Goal: Contribute content: Contribute content

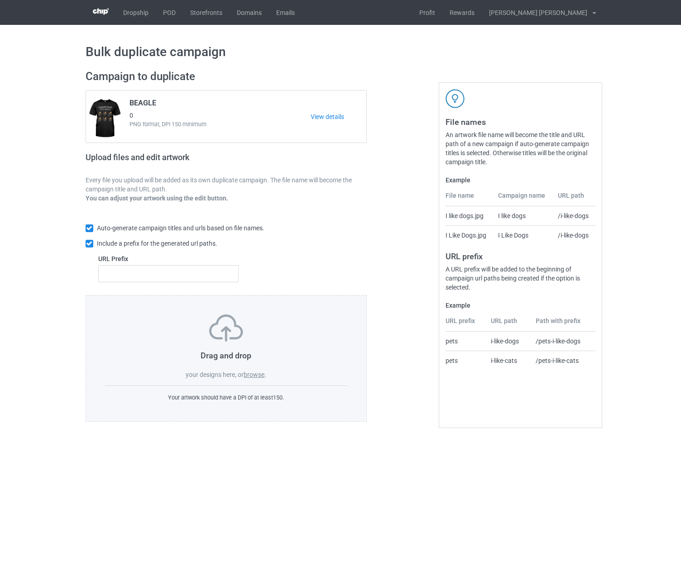
click at [257, 378] on label "browse" at bounding box center [254, 374] width 21 height 7
click at [0, 0] on input "browse" at bounding box center [0, 0] width 0 height 0
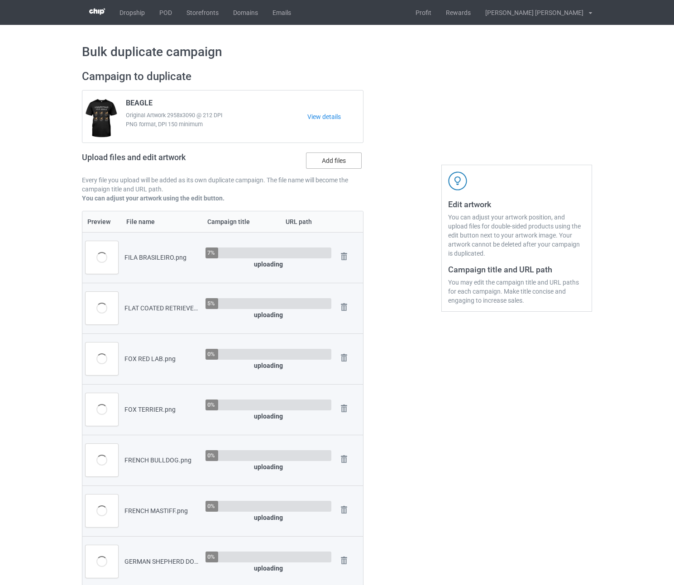
click at [336, 159] on label "Add files" at bounding box center [334, 161] width 56 height 16
click at [0, 0] on input "Add files" at bounding box center [0, 0] width 0 height 0
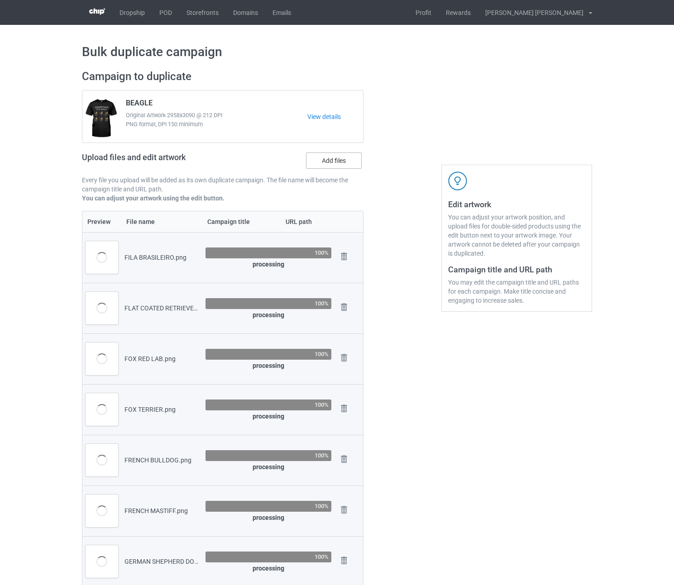
click at [336, 163] on label "Add files" at bounding box center [334, 161] width 56 height 16
click at [0, 0] on input "Add files" at bounding box center [0, 0] width 0 height 0
click at [330, 162] on label "Add files" at bounding box center [334, 161] width 56 height 16
click at [0, 0] on input "Add files" at bounding box center [0, 0] width 0 height 0
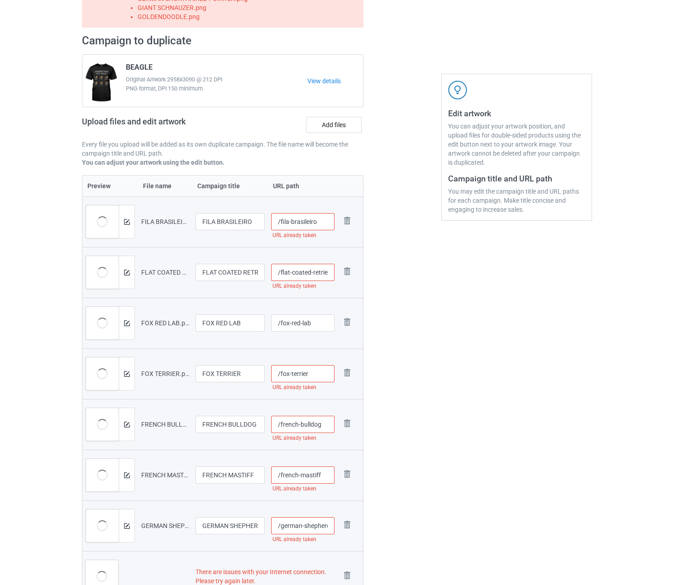
scroll to position [191, 0]
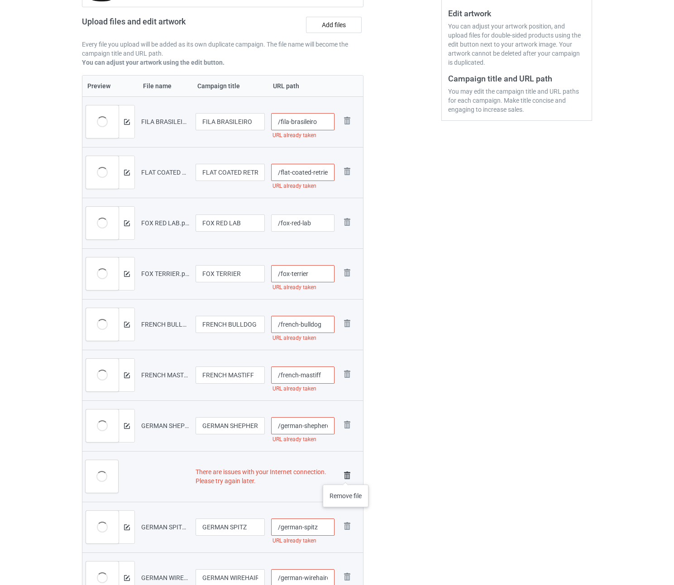
click at [346, 476] on img at bounding box center [347, 476] width 13 height 13
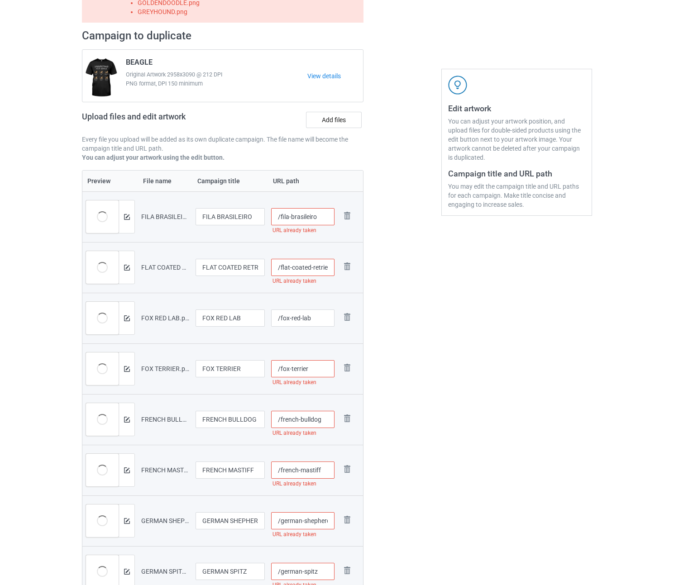
scroll to position [55, 0]
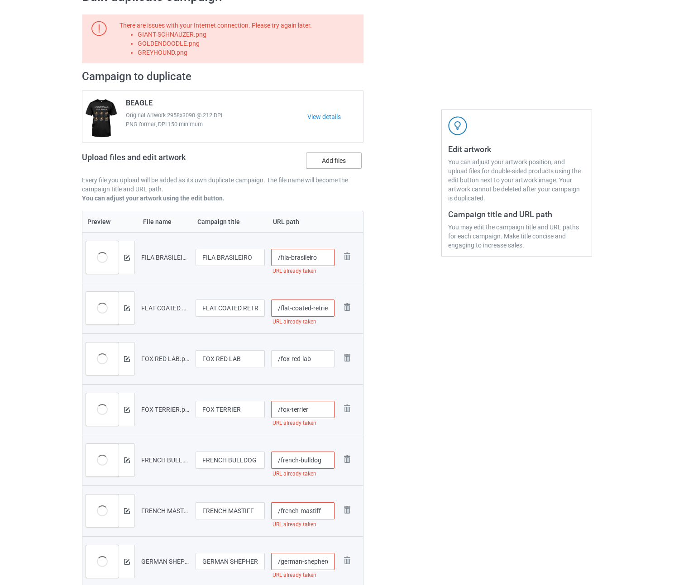
click at [337, 162] on label "Add files" at bounding box center [334, 161] width 56 height 16
click at [0, 0] on input "Add files" at bounding box center [0, 0] width 0 height 0
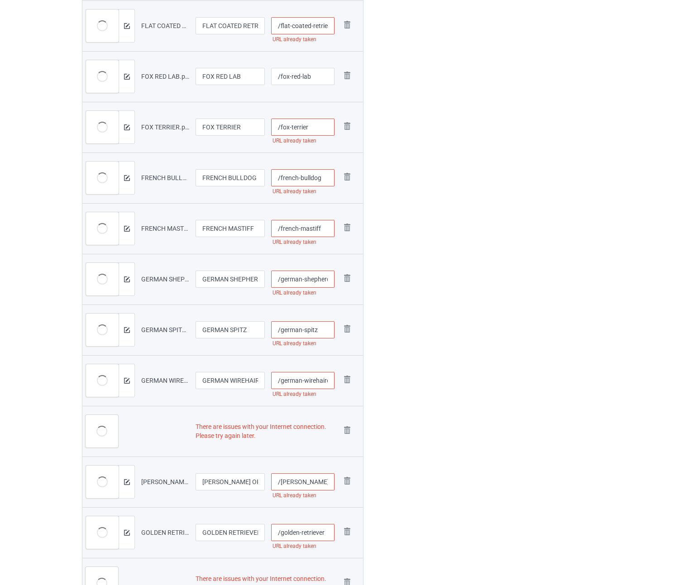
scroll to position [372, 0]
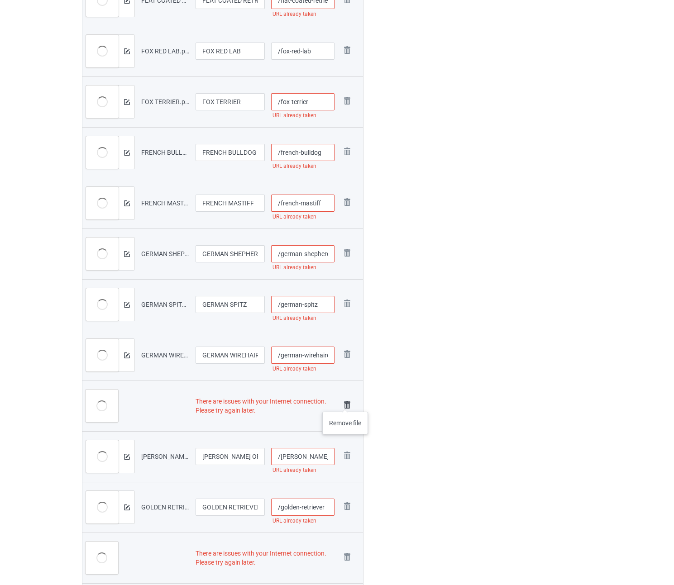
click at [345, 403] on img at bounding box center [347, 405] width 13 height 13
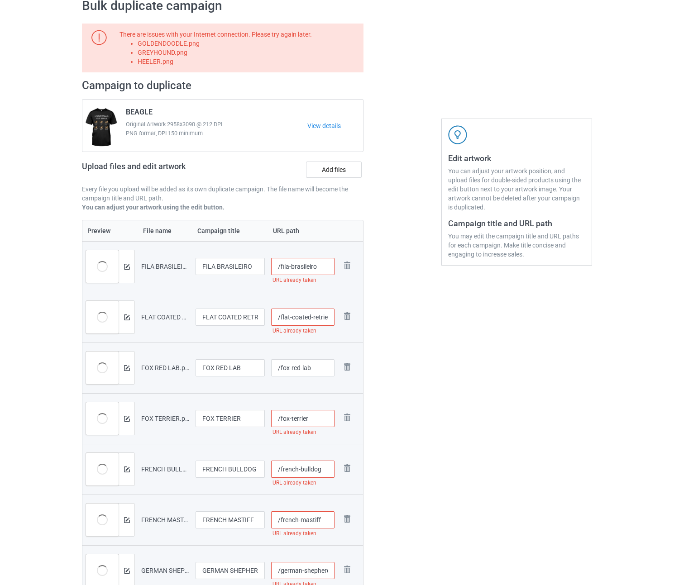
scroll to position [0, 0]
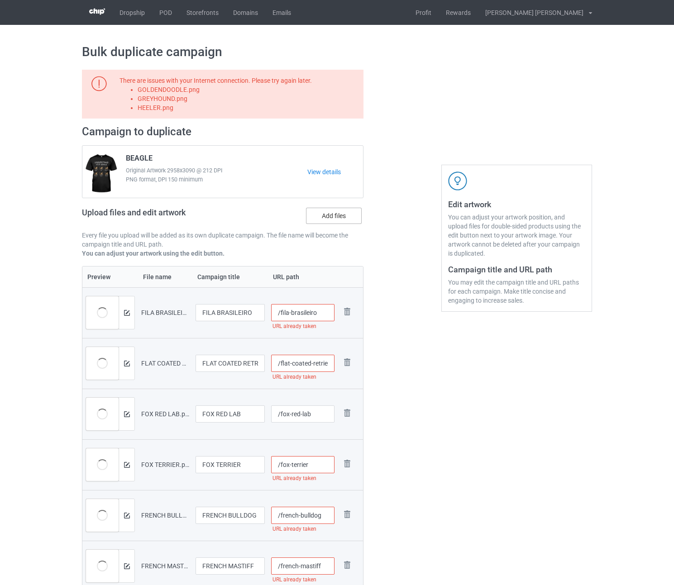
click at [350, 213] on label "Add files" at bounding box center [334, 216] width 56 height 16
click at [0, 0] on input "Add files" at bounding box center [0, 0] width 0 height 0
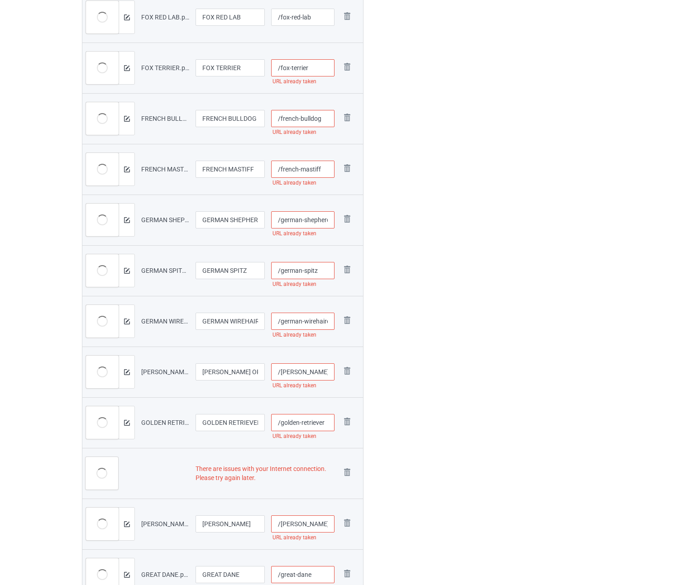
scroll to position [498, 0]
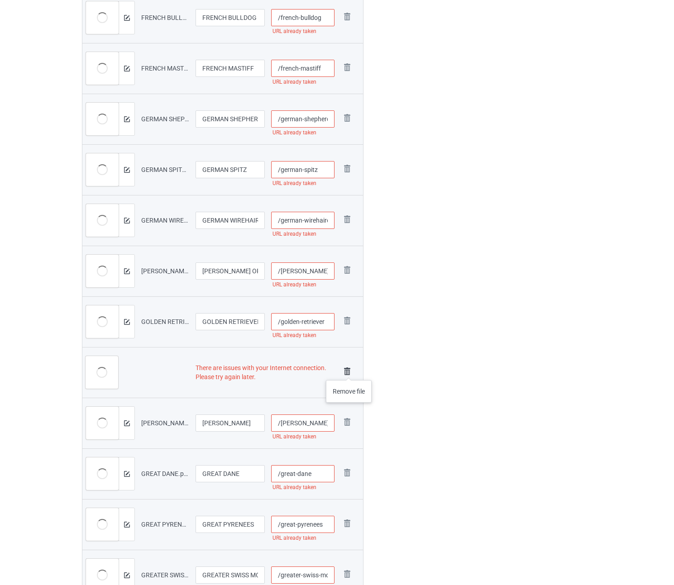
click at [349, 371] on img at bounding box center [347, 371] width 13 height 13
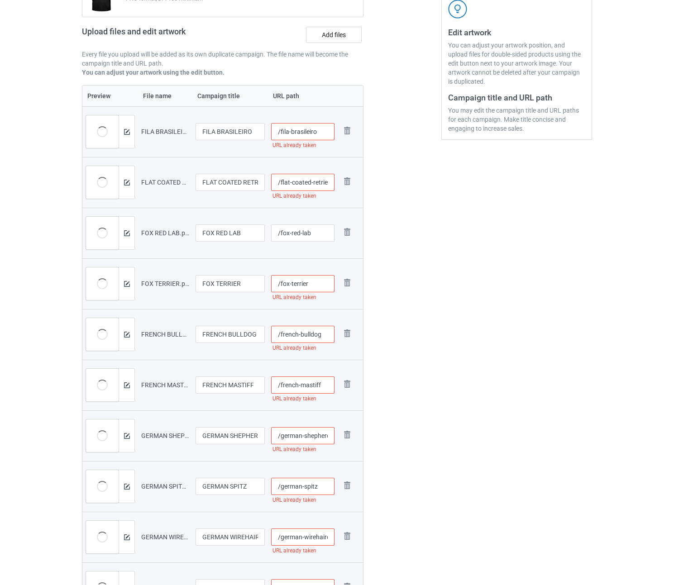
scroll to position [0, 0]
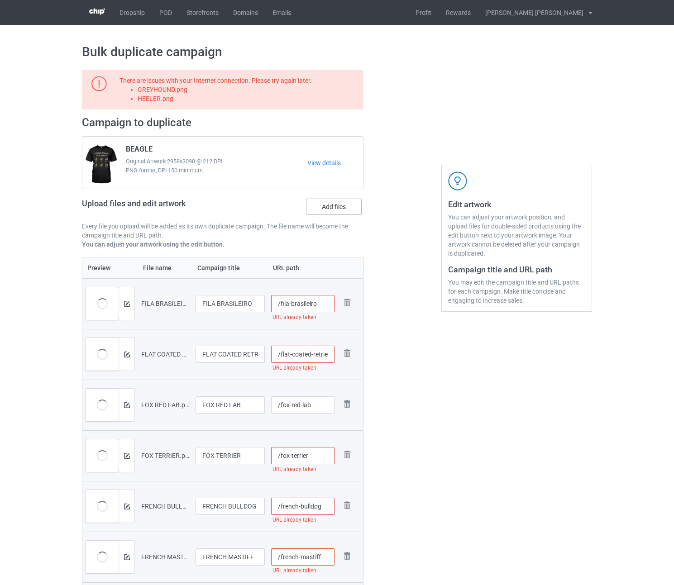
click at [341, 205] on label "Add files" at bounding box center [334, 207] width 56 height 16
click at [0, 0] on input "Add files" at bounding box center [0, 0] width 0 height 0
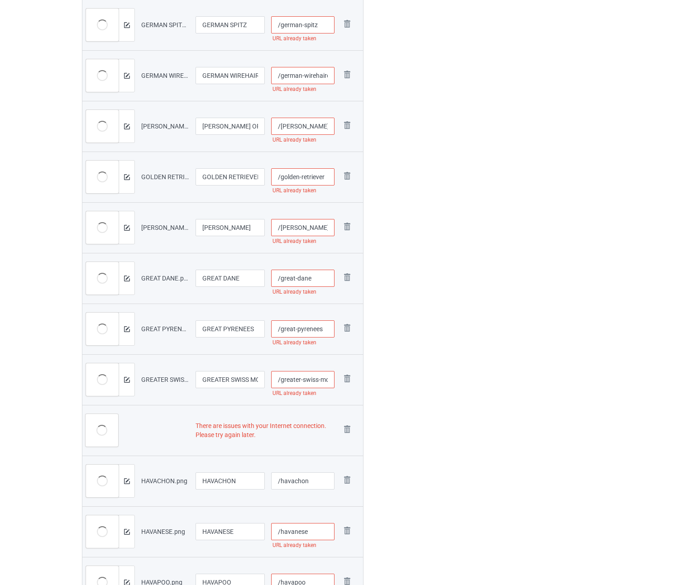
scroll to position [860, 0]
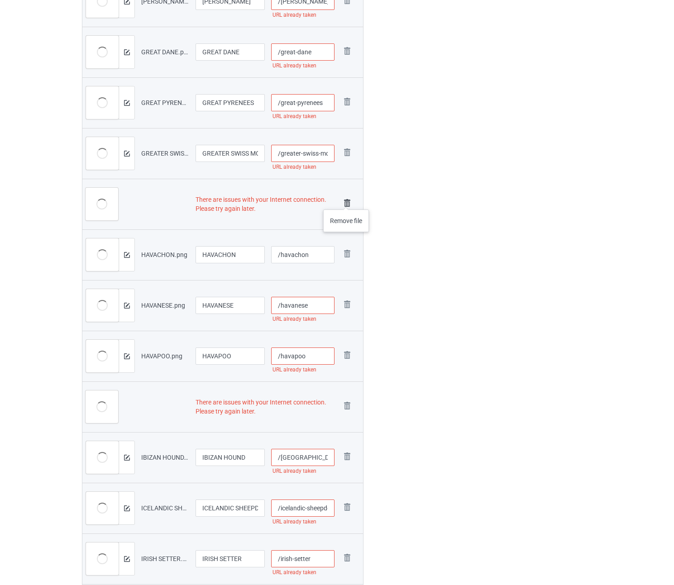
click at [346, 201] on img at bounding box center [347, 203] width 13 height 13
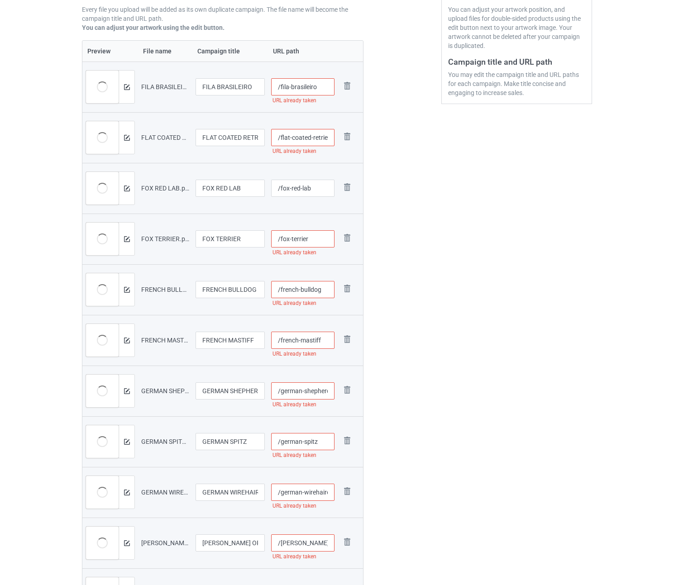
scroll to position [82, 0]
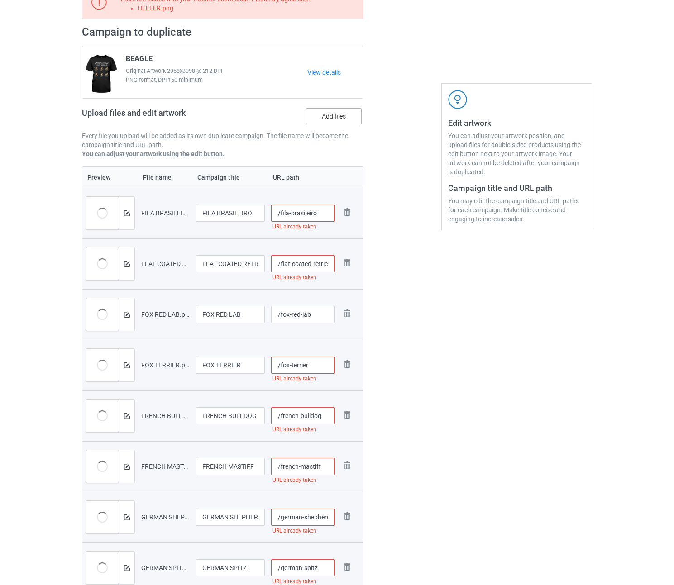
click at [344, 118] on label "Add files" at bounding box center [334, 116] width 56 height 16
click at [0, 0] on input "Add files" at bounding box center [0, 0] width 0 height 0
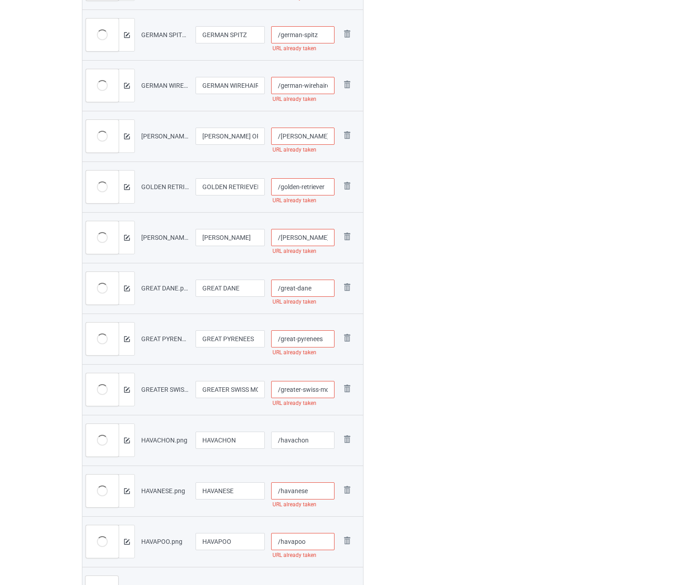
scroll to position [770, 0]
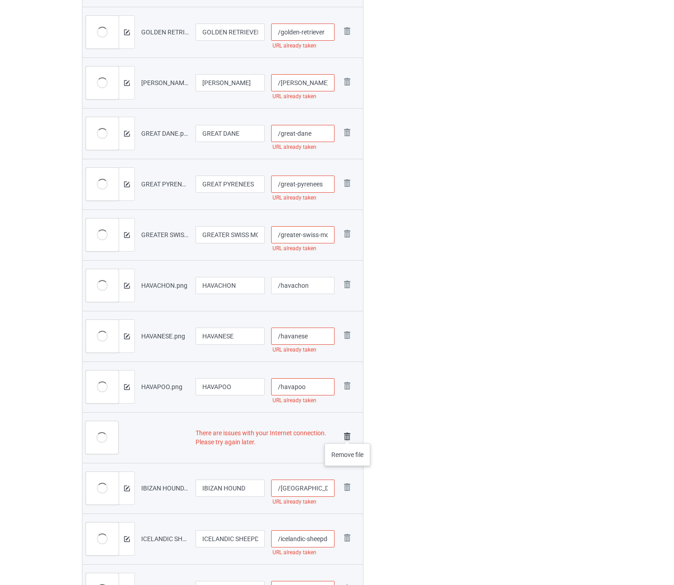
click at [348, 435] on img at bounding box center [347, 437] width 13 height 13
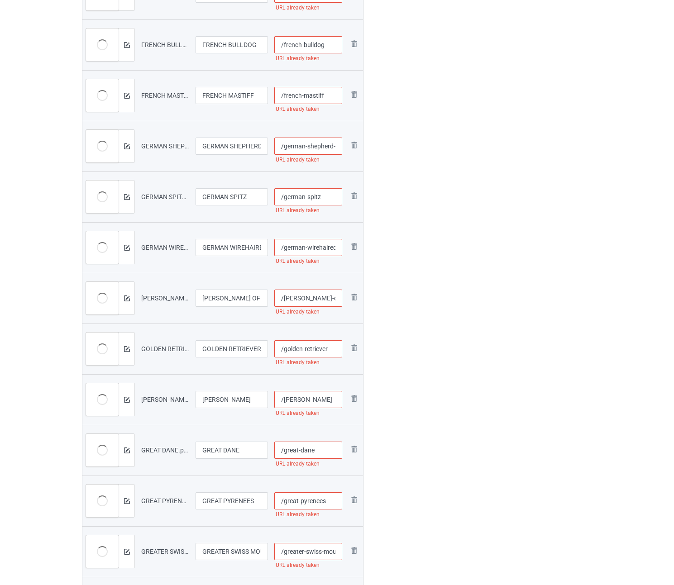
scroll to position [144, 0]
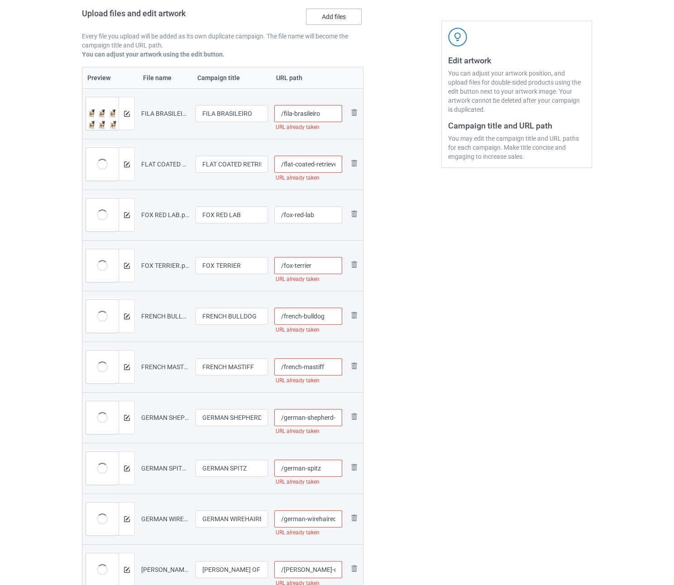
click at [342, 17] on label "Add files" at bounding box center [334, 17] width 56 height 16
click at [0, 0] on input "Add files" at bounding box center [0, 0] width 0 height 0
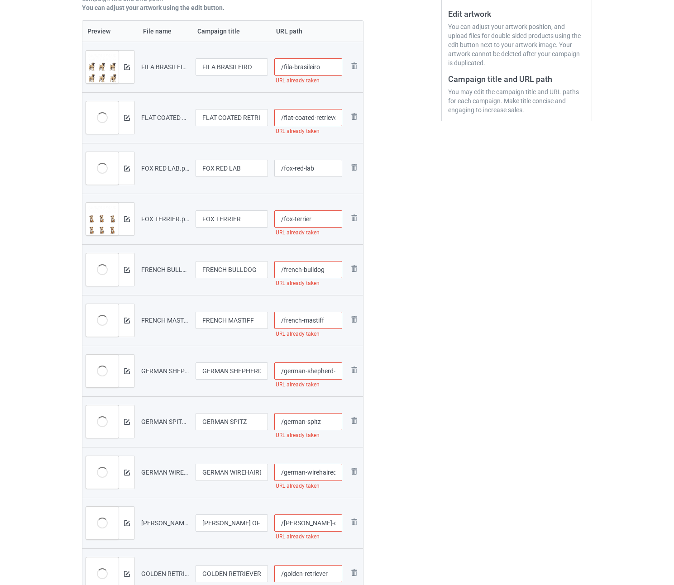
scroll to position [53, 0]
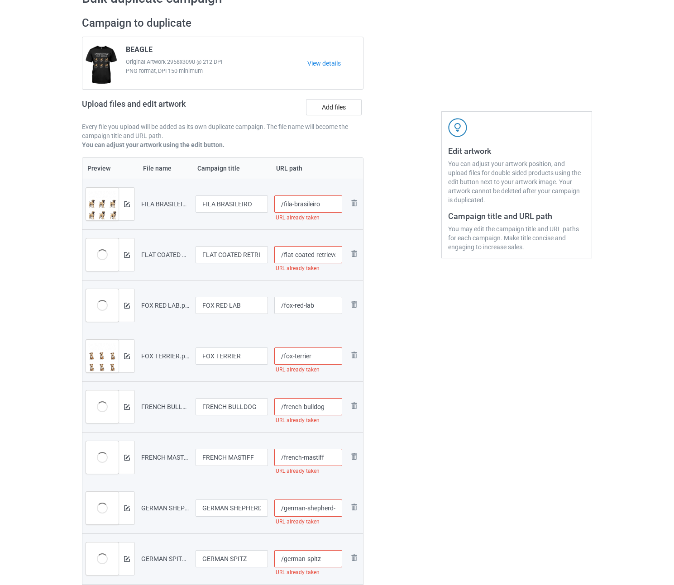
click at [327, 203] on input "/fila-brasileiro" at bounding box center [308, 204] width 68 height 17
drag, startPoint x: 334, startPoint y: 206, endPoint x: 319, endPoint y: 205, distance: 15.0
click at [319, 205] on input "/fila-brasileiro-und" at bounding box center [308, 204] width 68 height 17
type input "/fila-brasileiro-und"
click at [315, 257] on input "/flat-coated-retriever" at bounding box center [308, 254] width 68 height 17
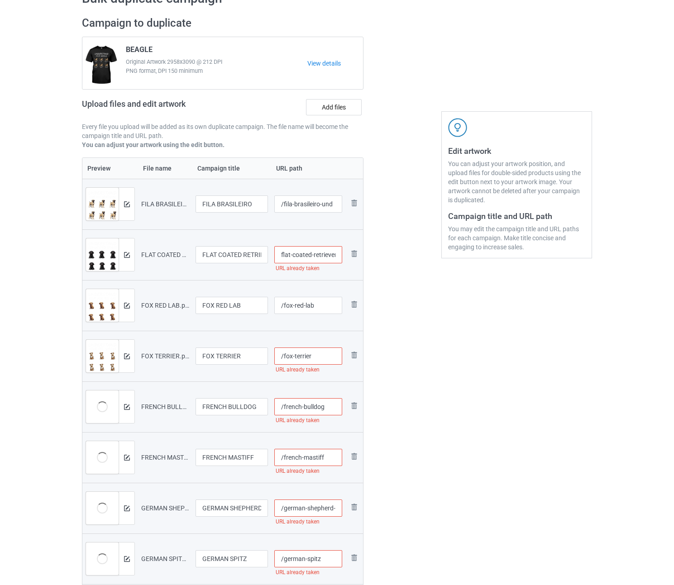
paste input "-und"
type input "/flat-coated-retriever-und"
click at [325, 303] on input "/fox-red-lab" at bounding box center [308, 305] width 68 height 17
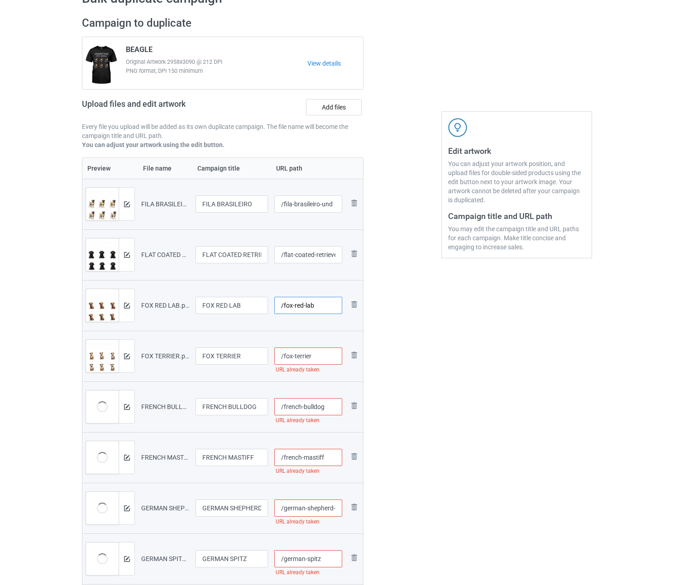
paste input "-und"
type input "/fox-red-lab-und"
click at [319, 352] on input "/fox-terrier" at bounding box center [308, 356] width 68 height 17
paste input "-und"
type input "/fox-terrier-und"
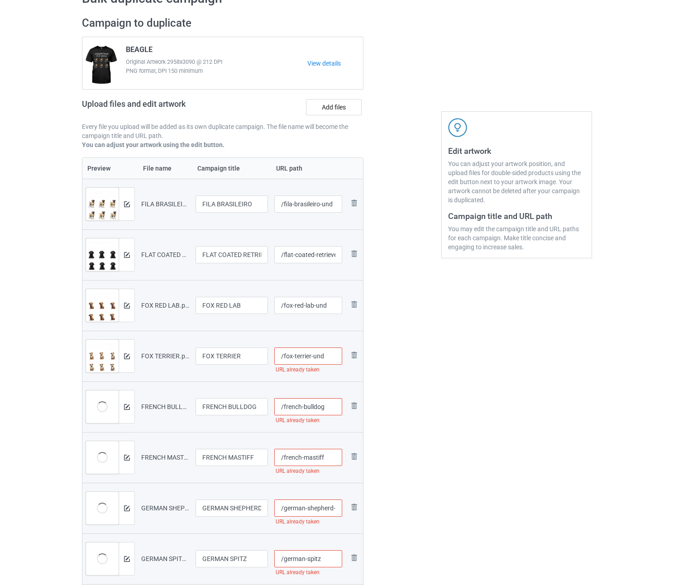
click at [328, 406] on input "/french-bulldog" at bounding box center [308, 406] width 68 height 17
paste input "-und"
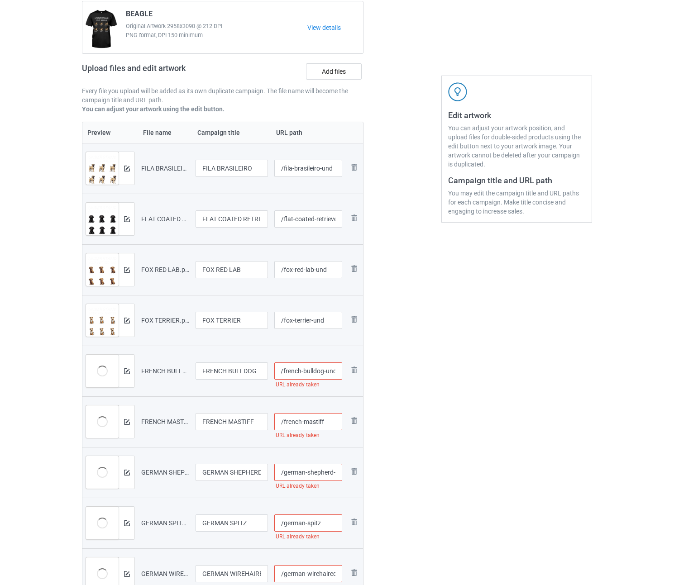
scroll to position [144, 0]
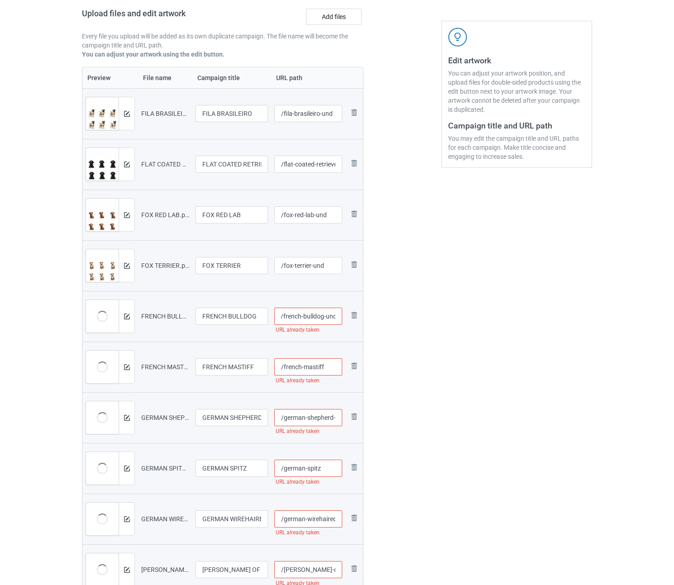
type input "/french-bulldog-und"
click at [339, 367] on input "/french-mastiff" at bounding box center [308, 367] width 68 height 17
paste input "-und"
type input "/french-mastiff-und"
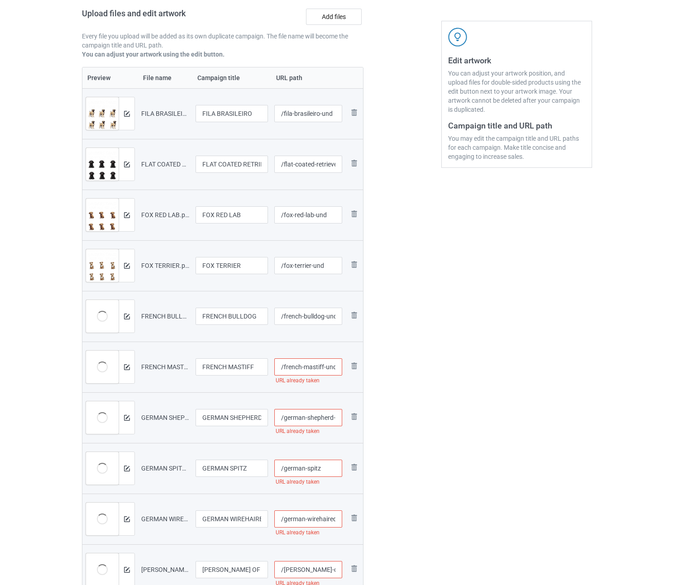
click at [309, 419] on input "/german-shepherd-dog" at bounding box center [308, 417] width 68 height 17
paste input "-und"
type input "/german-shepherd-dog-und"
click at [330, 470] on input "/german-spitz" at bounding box center [308, 468] width 68 height 17
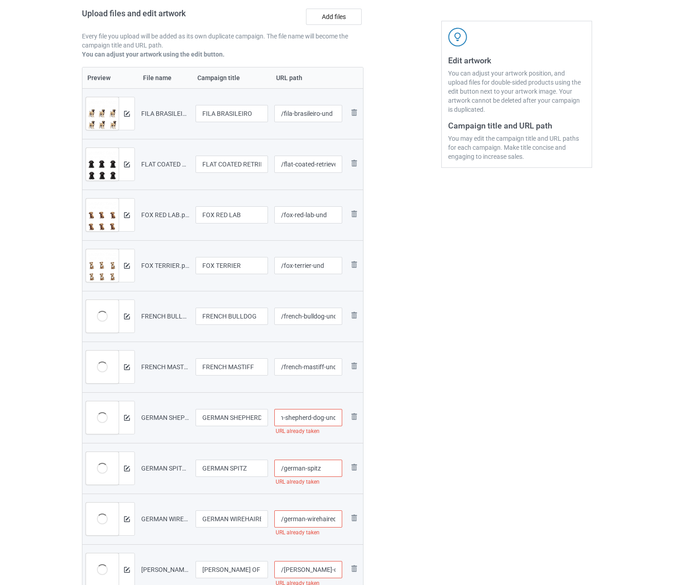
scroll to position [0, 0]
paste input "-und"
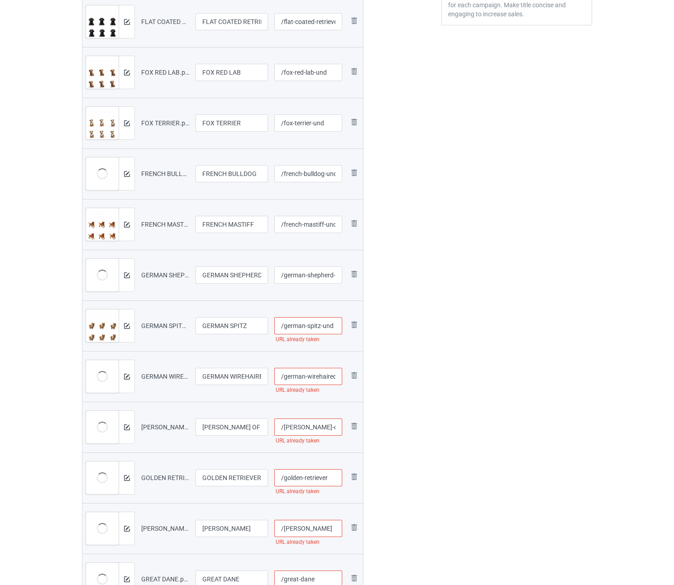
scroll to position [325, 0]
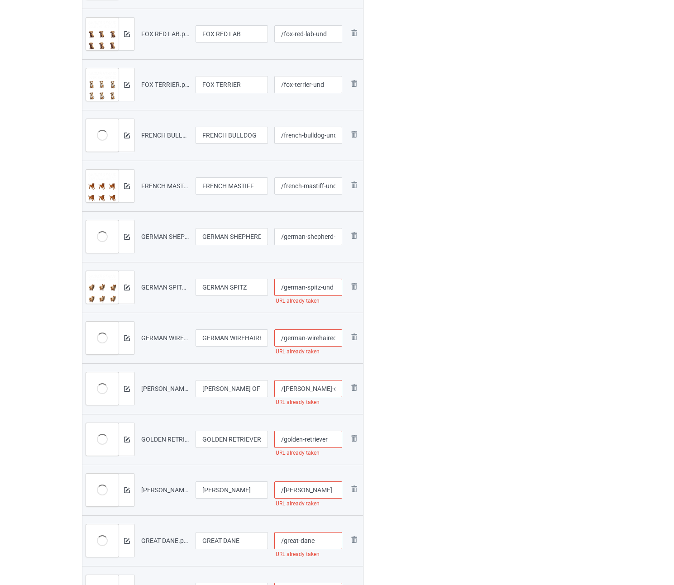
type input "/german-spitz-und"
click at [317, 340] on input "/german-wirehaired-pointer" at bounding box center [308, 338] width 68 height 17
paste input "-und"
type input "/german-wirehaired-pointer-und"
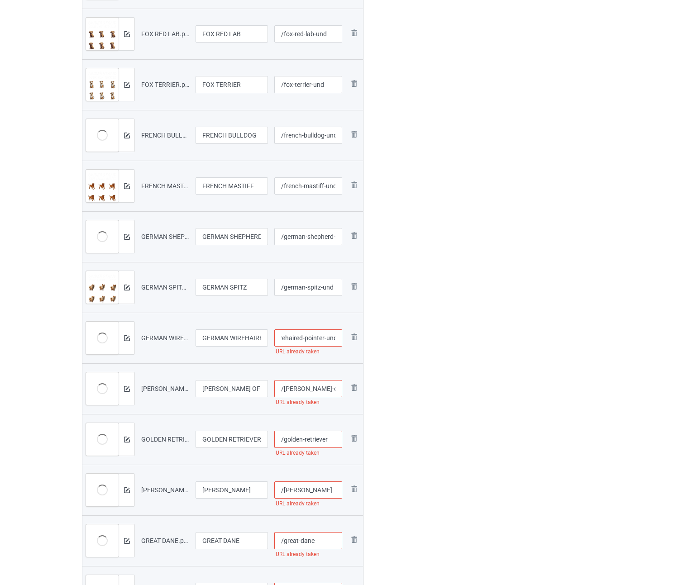
click at [319, 392] on input "/[PERSON_NAME]-of-imaal-terrier" at bounding box center [308, 388] width 68 height 17
paste input "-und"
type input "/[PERSON_NAME]-of-imaal-terrier-und"
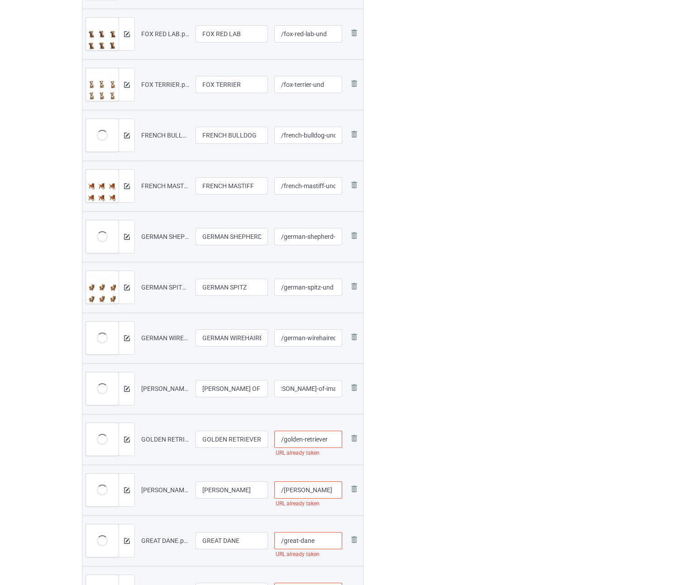
scroll to position [0, 0]
click at [329, 436] on input "/golden-retriever" at bounding box center [308, 439] width 68 height 17
paste input "-und"
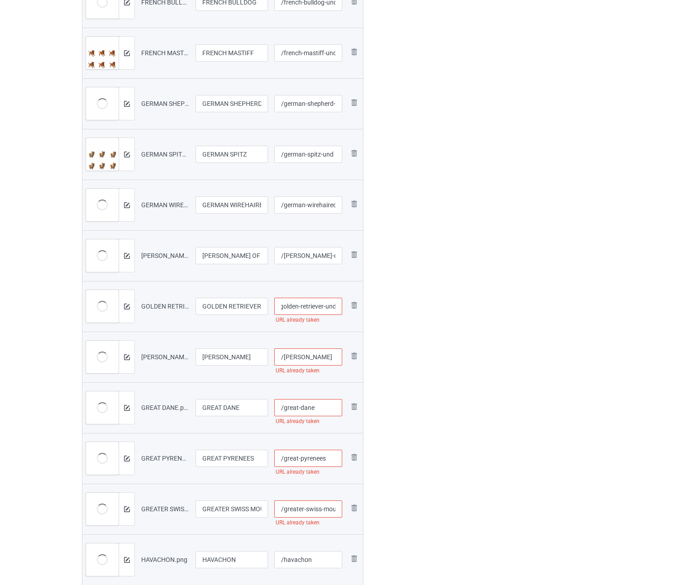
scroll to position [461, 0]
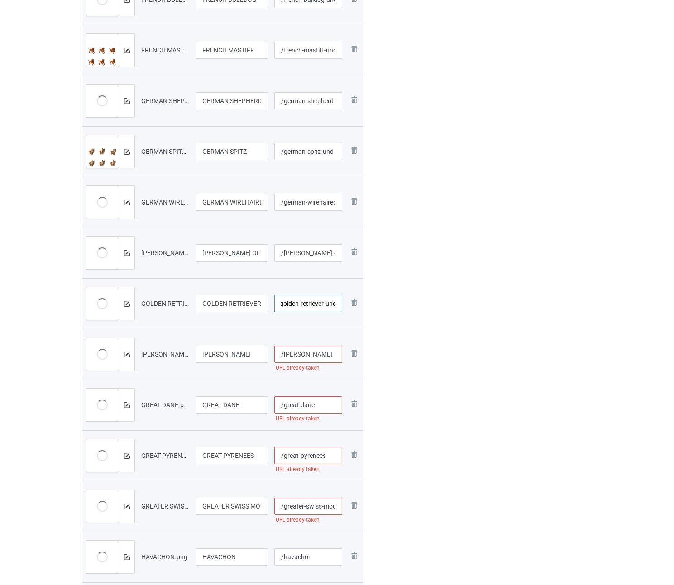
type input "/golden-retriever-und"
click at [334, 355] on input "/[PERSON_NAME]" at bounding box center [308, 354] width 68 height 17
paste input "-und"
type input "/[PERSON_NAME]-und"
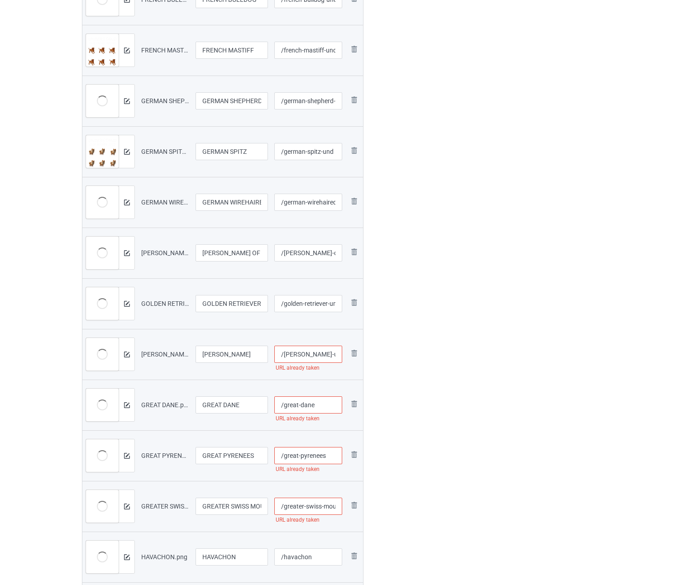
click at [326, 402] on input "/great-dane" at bounding box center [308, 405] width 68 height 17
paste input "-und"
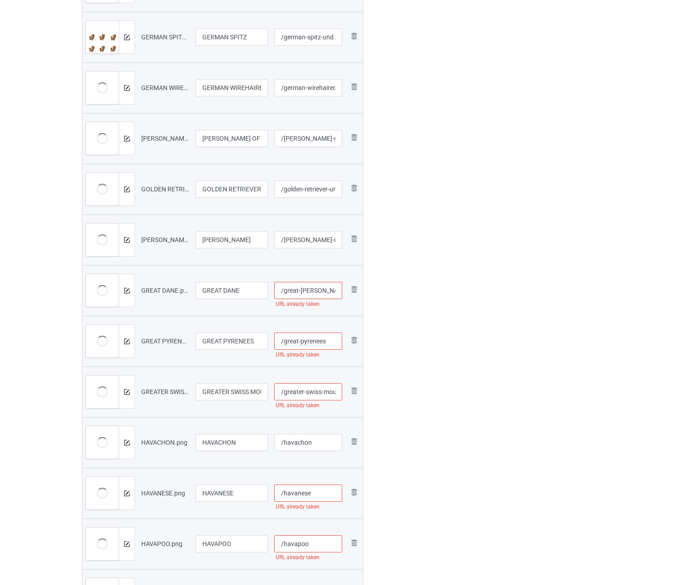
scroll to position [597, 0]
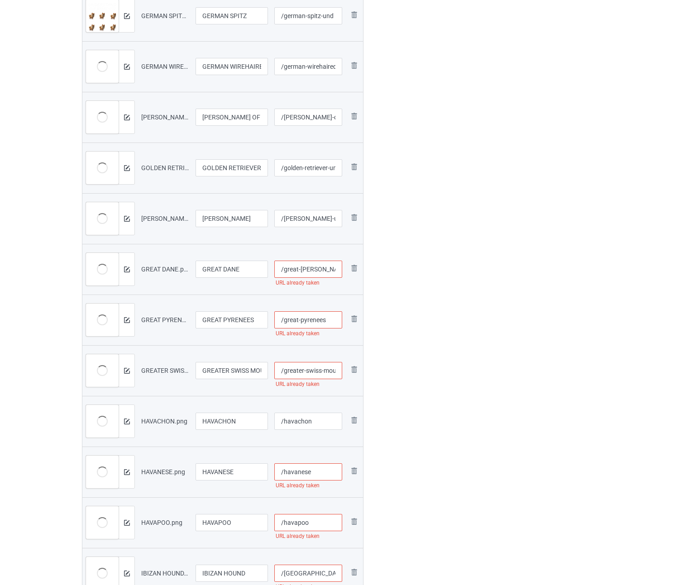
type input "/great-[PERSON_NAME]-und"
click at [333, 320] on input "/great-pyrenees" at bounding box center [308, 320] width 68 height 17
paste input "-und"
type input "/great-pyrenees-und"
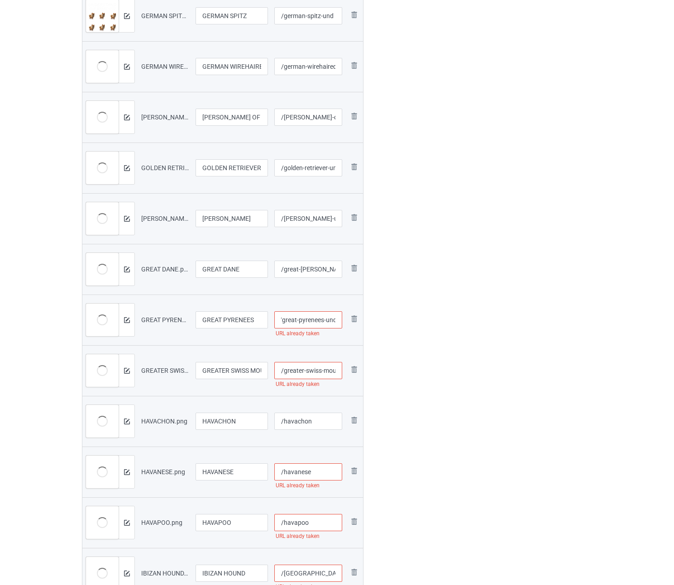
click at [312, 369] on input "/greater-swiss-mountain-dog" at bounding box center [308, 370] width 68 height 17
paste input "-und"
type input "/greater-swiss-mountain-dog-und"
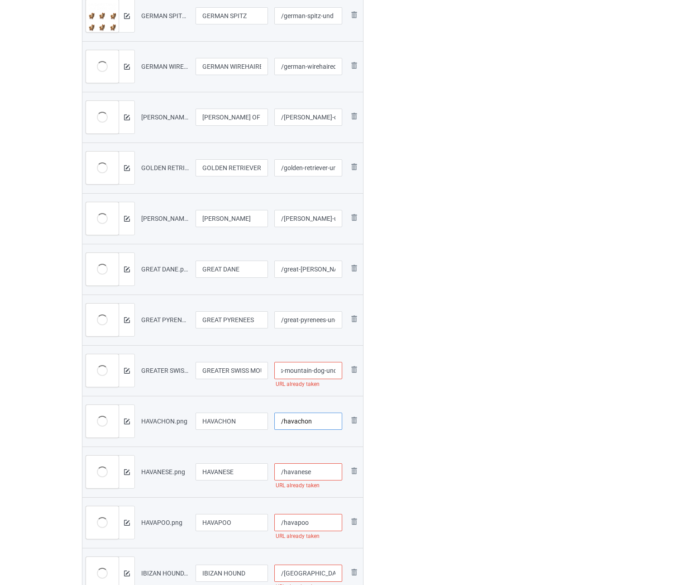
click at [317, 422] on input "/havachon" at bounding box center [308, 421] width 68 height 17
paste input "-und"
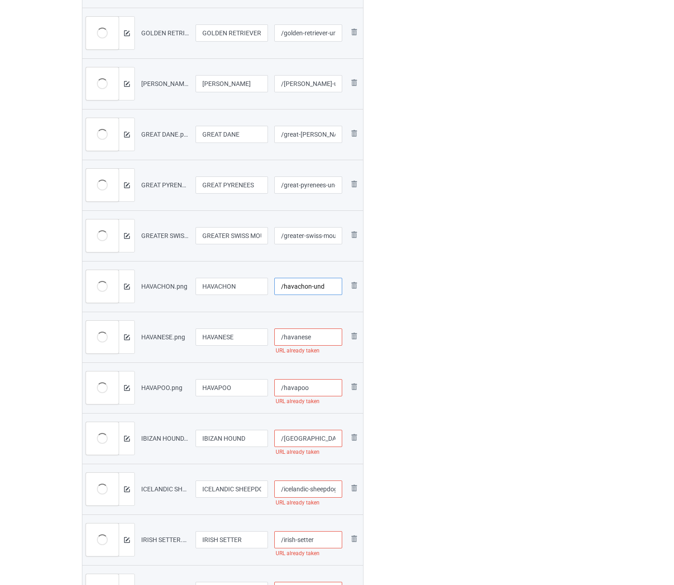
scroll to position [733, 0]
type input "/havachon-und"
click at [324, 339] on input "/havanese" at bounding box center [308, 336] width 68 height 17
paste input "-und"
type input "/havanese-und"
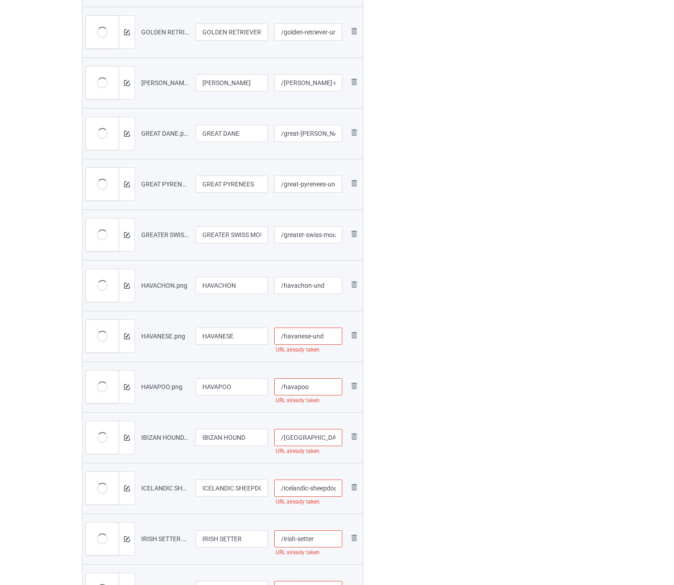
click at [316, 385] on input "/havapoo" at bounding box center [308, 387] width 68 height 17
paste input "-und"
type input "/havapoo-und"
click at [326, 440] on input "/[GEOGRAPHIC_DATA]-hound" at bounding box center [308, 437] width 68 height 17
paste input "-und"
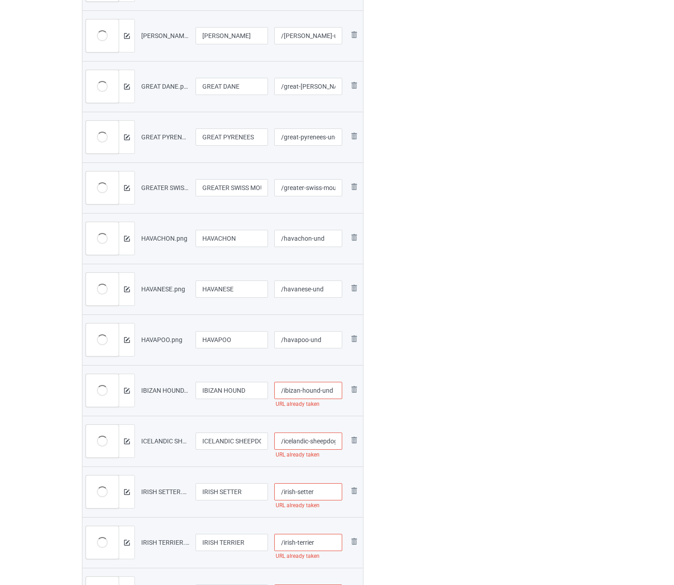
scroll to position [868, 0]
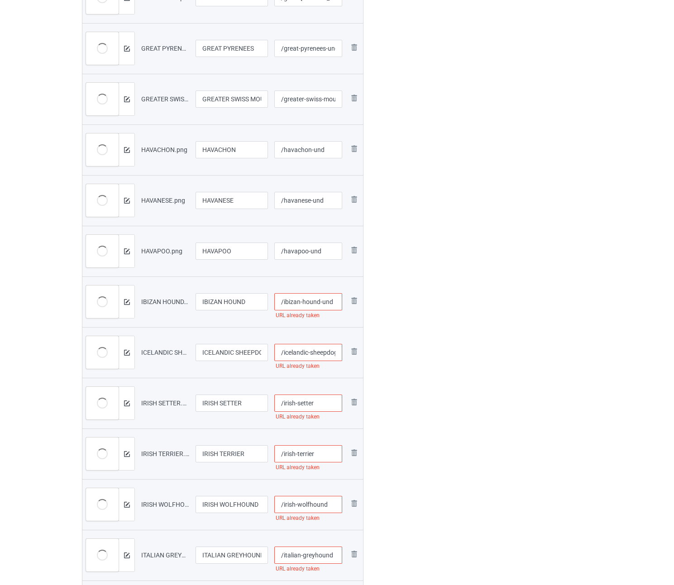
type input "/ibizan-hound-und"
drag, startPoint x: 309, startPoint y: 350, endPoint x: 312, endPoint y: 339, distance: 11.1
click at [310, 342] on td "/icelandic-sheepdog URL already taken" at bounding box center [308, 352] width 75 height 51
paste input "-und"
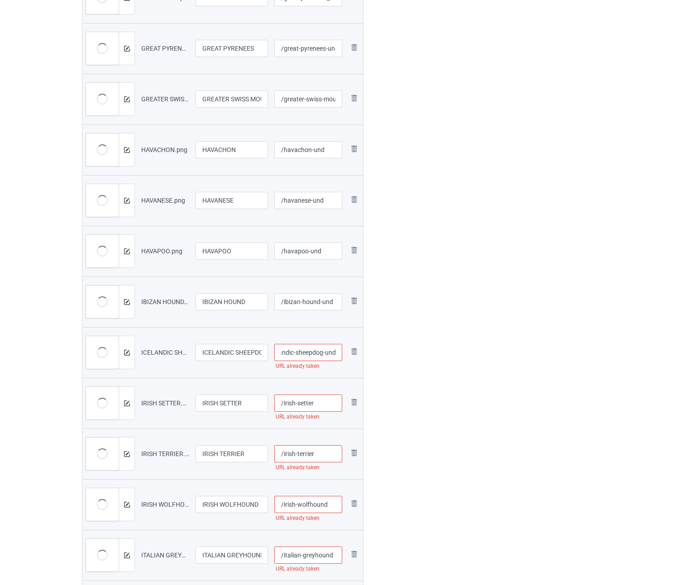
type input "/icelandic-sheepdog-und"
click at [320, 399] on input "/irish-setter" at bounding box center [308, 403] width 68 height 17
paste input "-und"
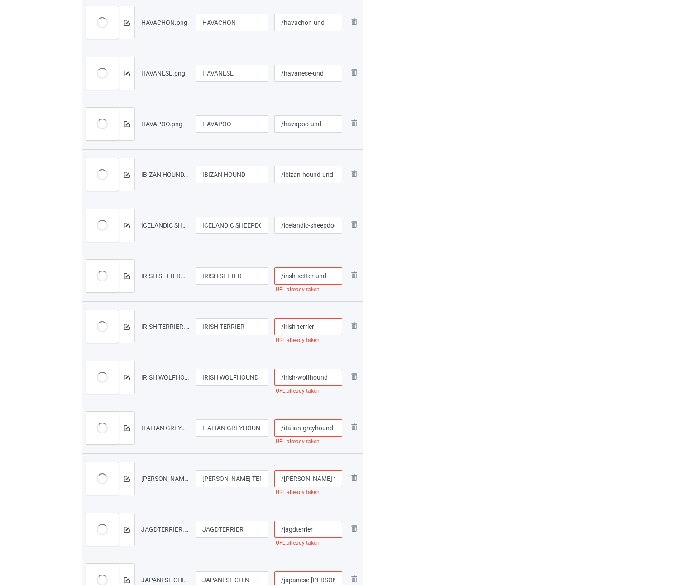
scroll to position [1004, 0]
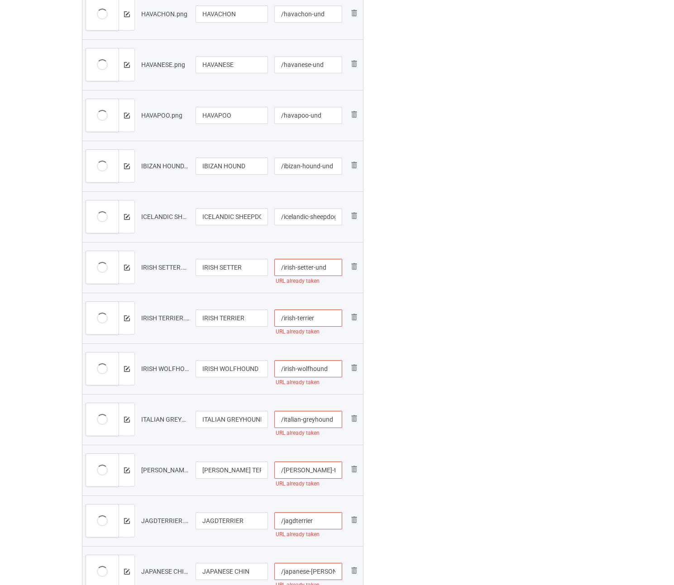
type input "/irish-setter-und"
click at [321, 319] on input "/irish-terrier" at bounding box center [308, 318] width 68 height 17
paste input "-und"
type input "/irish-terrier-und"
click at [333, 368] on input "/irish-wolfhound" at bounding box center [308, 368] width 68 height 17
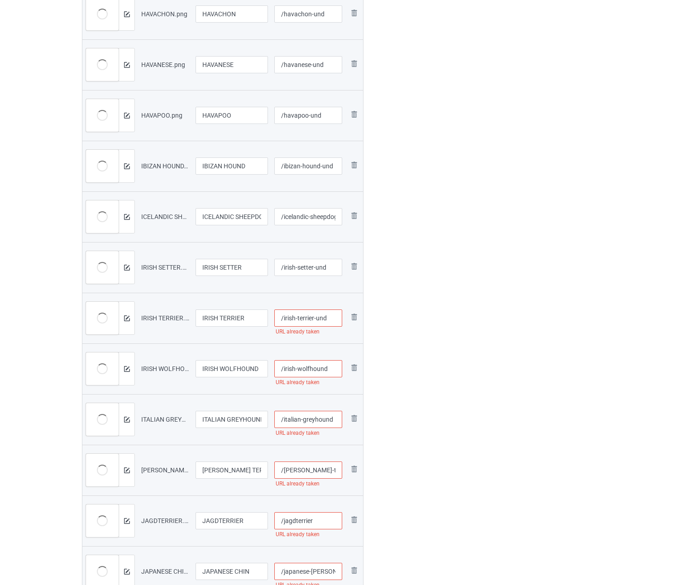
paste input "-und"
type input "/irish-wolfhound-und"
click at [331, 319] on input "/irish-terrier-und" at bounding box center [308, 318] width 68 height 17
type input "/irish-terrier-und"
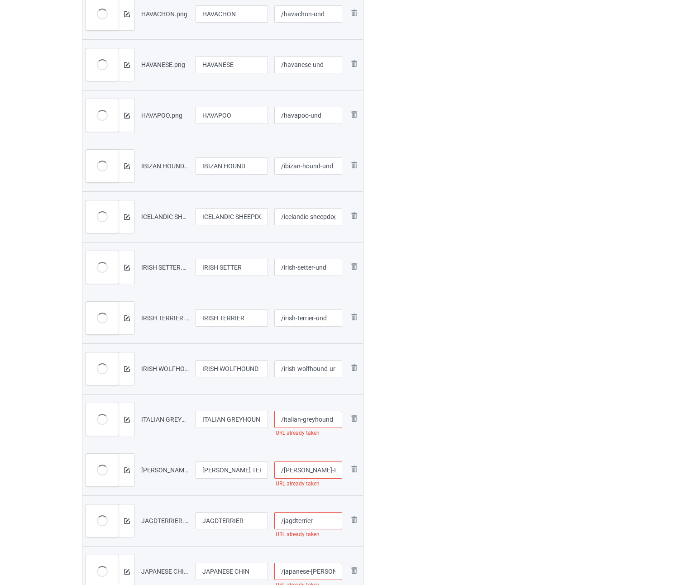
click at [337, 422] on input "/italian-greyhound" at bounding box center [308, 419] width 68 height 17
paste input "-und"
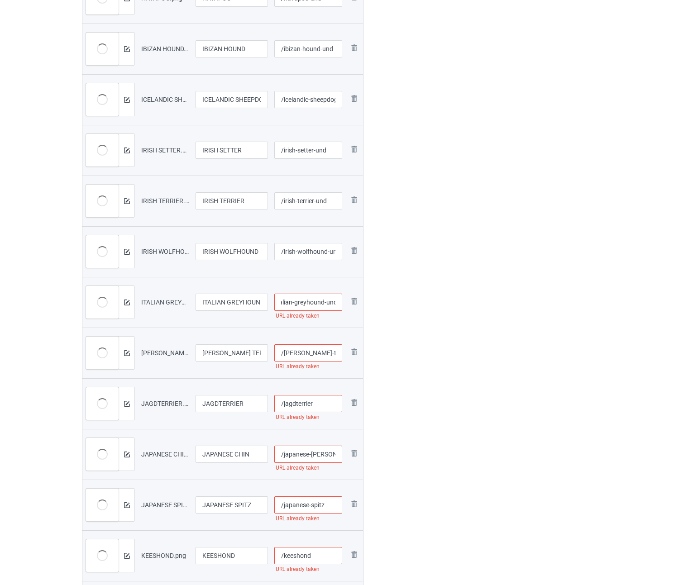
scroll to position [1140, 0]
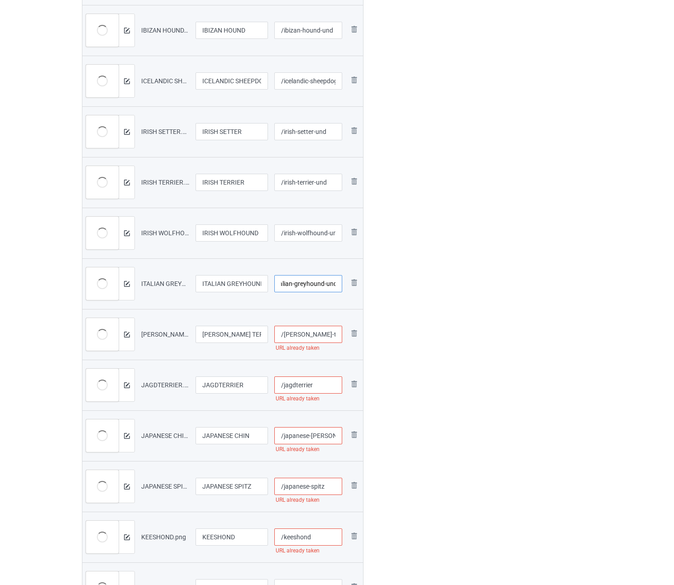
type input "/italian-greyhound-und"
click at [323, 334] on input "/[PERSON_NAME]-terrier" at bounding box center [308, 334] width 68 height 17
paste input "-und"
type input "/[PERSON_NAME]-terrier-und"
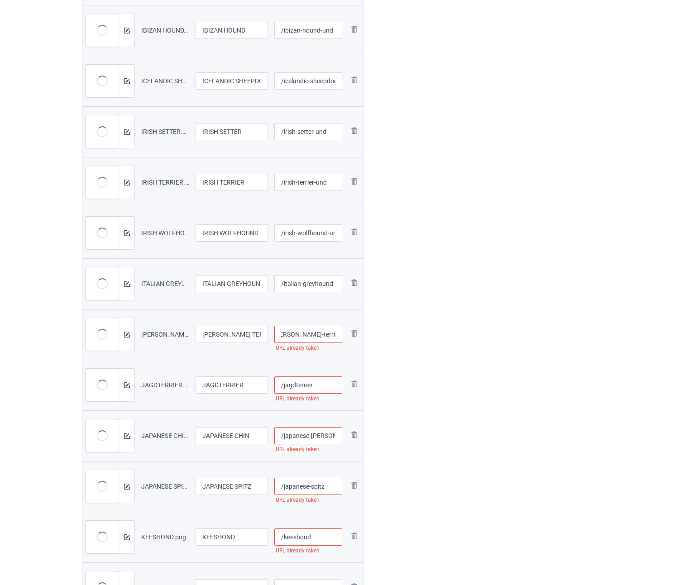
click at [321, 391] on input "/jagdterrier" at bounding box center [308, 385] width 68 height 17
paste input "-und"
type input "/jagdterrier-und"
click at [331, 436] on input "/japanese-[PERSON_NAME]" at bounding box center [308, 435] width 68 height 17
paste input "-und"
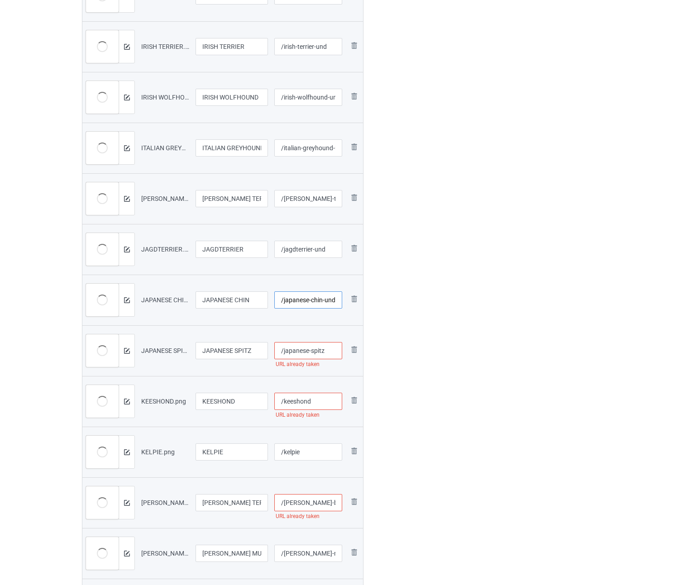
type input "/japanese-chin-und"
click at [328, 351] on input "/japanese-spitz" at bounding box center [308, 350] width 68 height 17
paste input "-und"
type input "/japanese-spitz-und"
click at [319, 402] on input "/keeshond" at bounding box center [308, 401] width 68 height 17
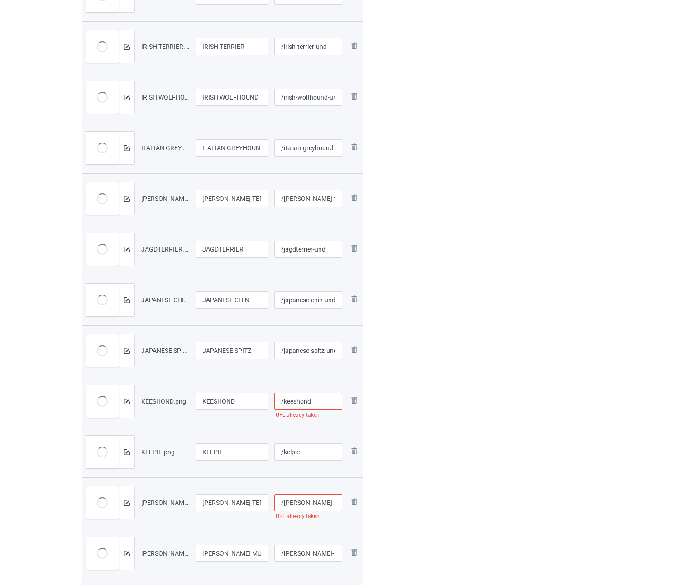
paste input "-und"
type input "/keeshond-und"
click at [322, 450] on input "/kelpie" at bounding box center [308, 452] width 68 height 17
paste input "-und"
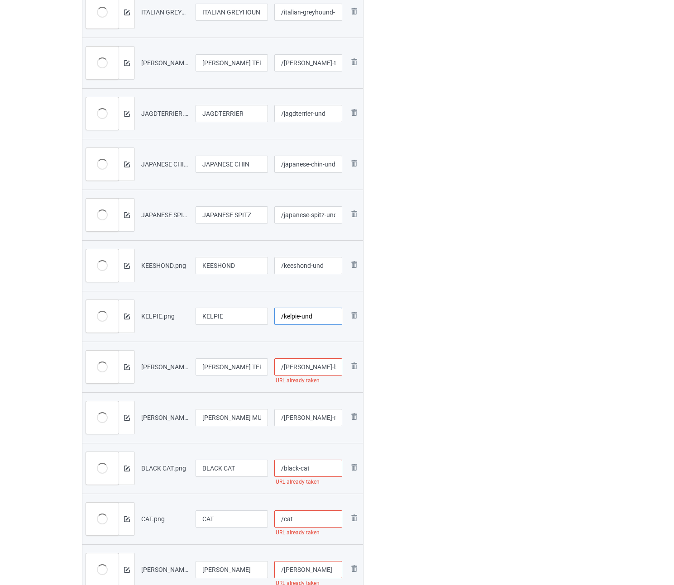
type input "/kelpie-und"
click at [332, 367] on input "/[PERSON_NAME]-blue-terrier" at bounding box center [308, 367] width 68 height 17
paste input "-und"
type input "/[PERSON_NAME]-blue-terrier-und"
click at [304, 417] on input "/[PERSON_NAME]-munsterlander" at bounding box center [308, 417] width 68 height 17
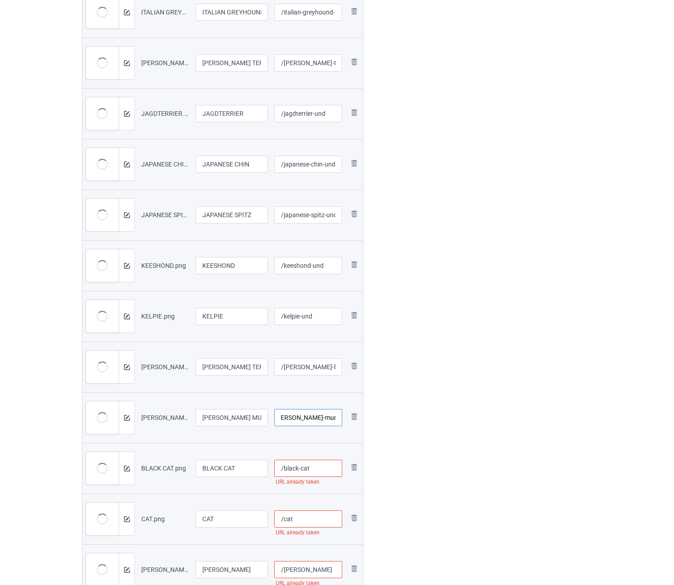
paste
type input "/[PERSON_NAME]-munsterlander-und"
click at [322, 472] on input "/black-cat" at bounding box center [308, 468] width 68 height 17
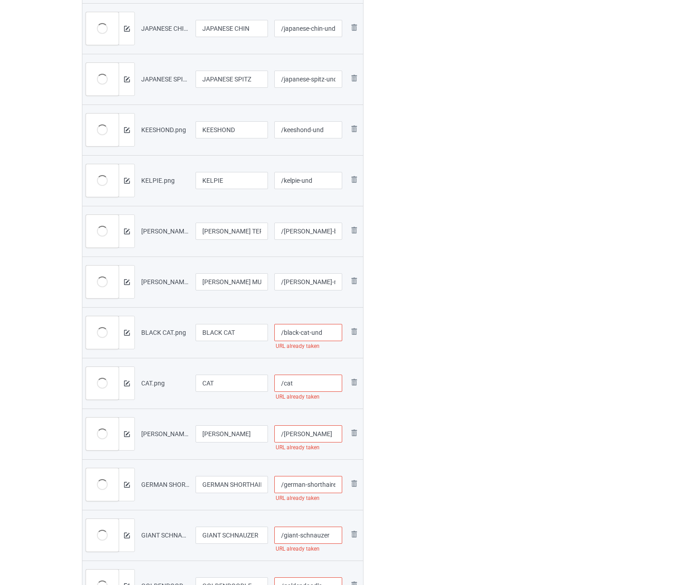
type input "/black-cat-und"
click at [311, 382] on input "/cat" at bounding box center [308, 383] width 68 height 17
type input "/cat-und"
click at [327, 435] on input "/[PERSON_NAME]" at bounding box center [308, 434] width 68 height 17
type input "/[PERSON_NAME]-und"
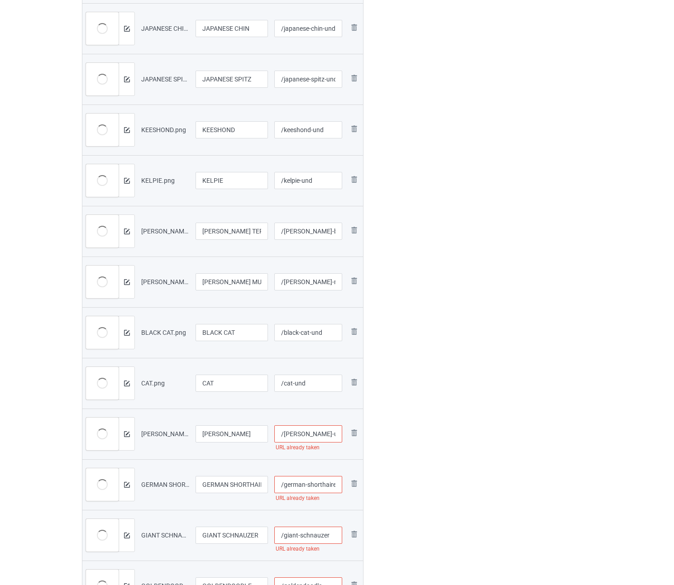
click at [315, 485] on input "/german-shorthaired-pointer" at bounding box center [308, 484] width 68 height 17
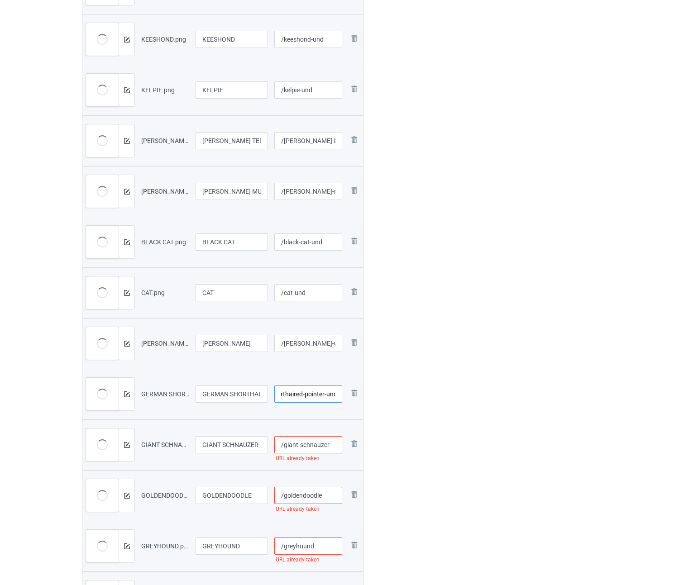
type input "/german-shorthaired-pointer-und"
click at [335, 446] on input "/giant-schnauzer" at bounding box center [308, 444] width 68 height 17
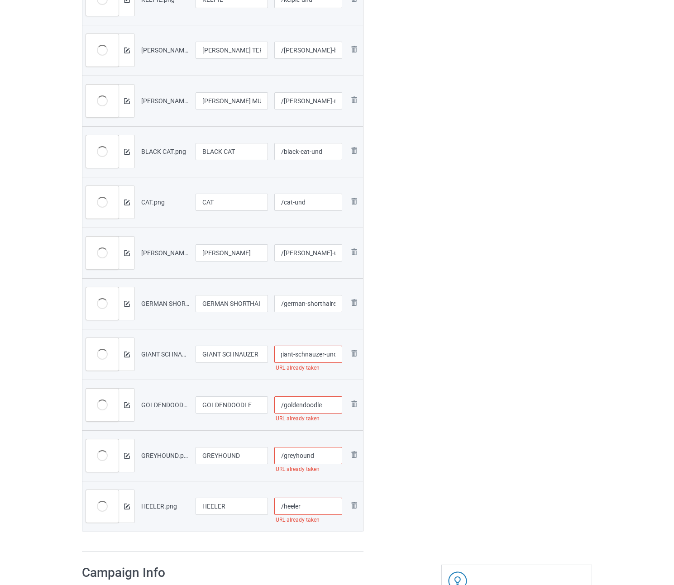
type input "/giant-schnauzer-und"
click at [328, 405] on input "/goldendoodle" at bounding box center [308, 405] width 68 height 17
type input "/goldendoodle-und"
click at [324, 461] on input "/greyhound" at bounding box center [308, 455] width 68 height 17
type input "/greyhound-und"
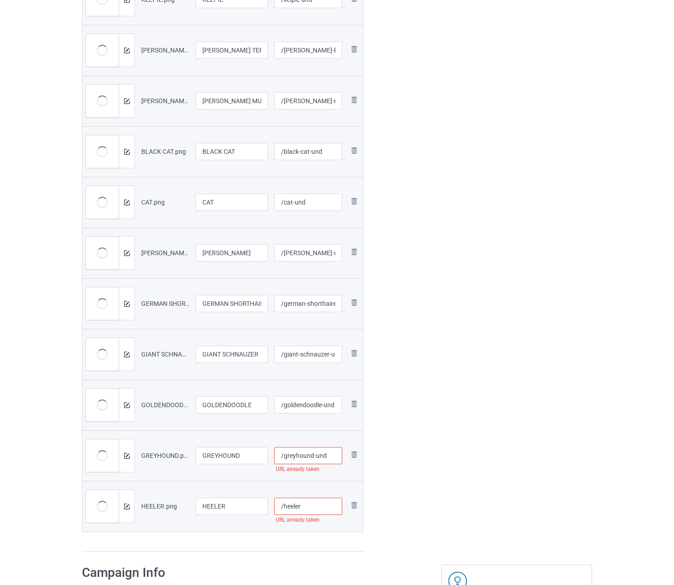
click at [318, 506] on input "/heeler" at bounding box center [308, 506] width 68 height 17
type input "/heeler-und"
